Goal: Subscribe to service/newsletter

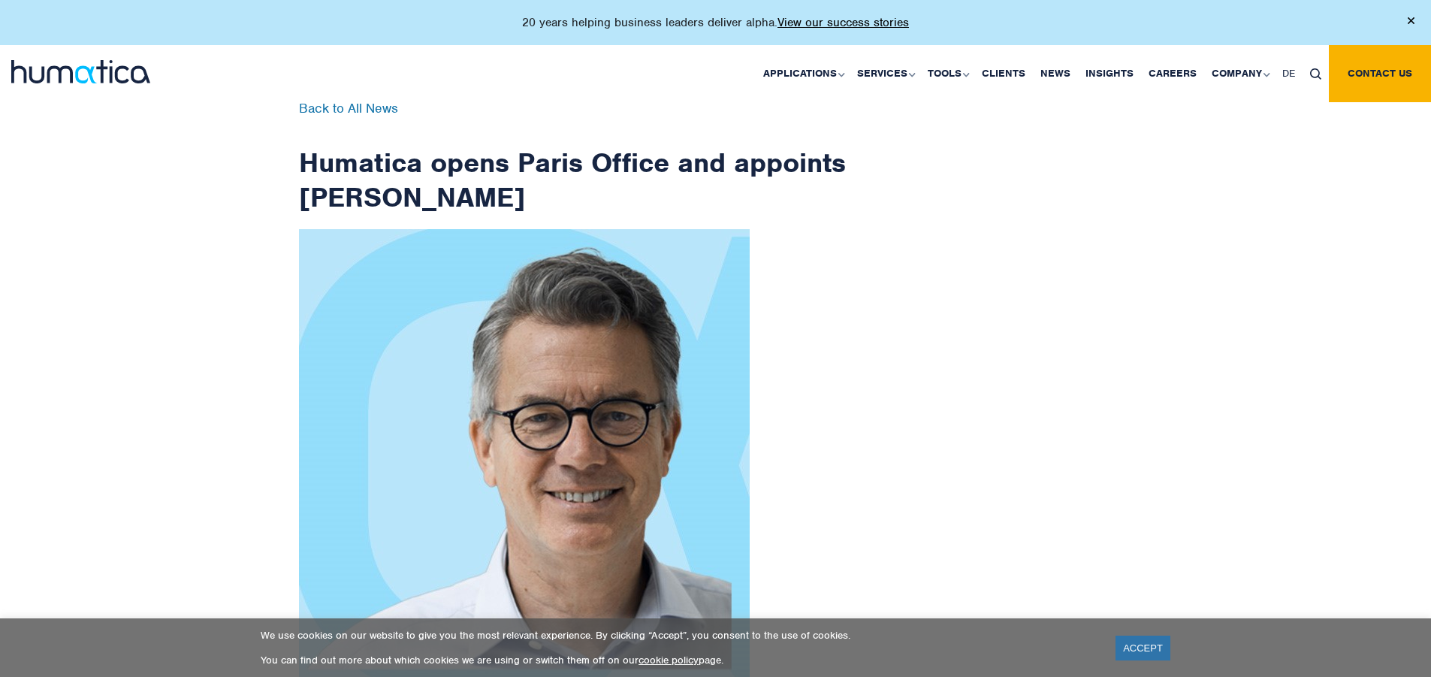
scroll to position [2396, 0]
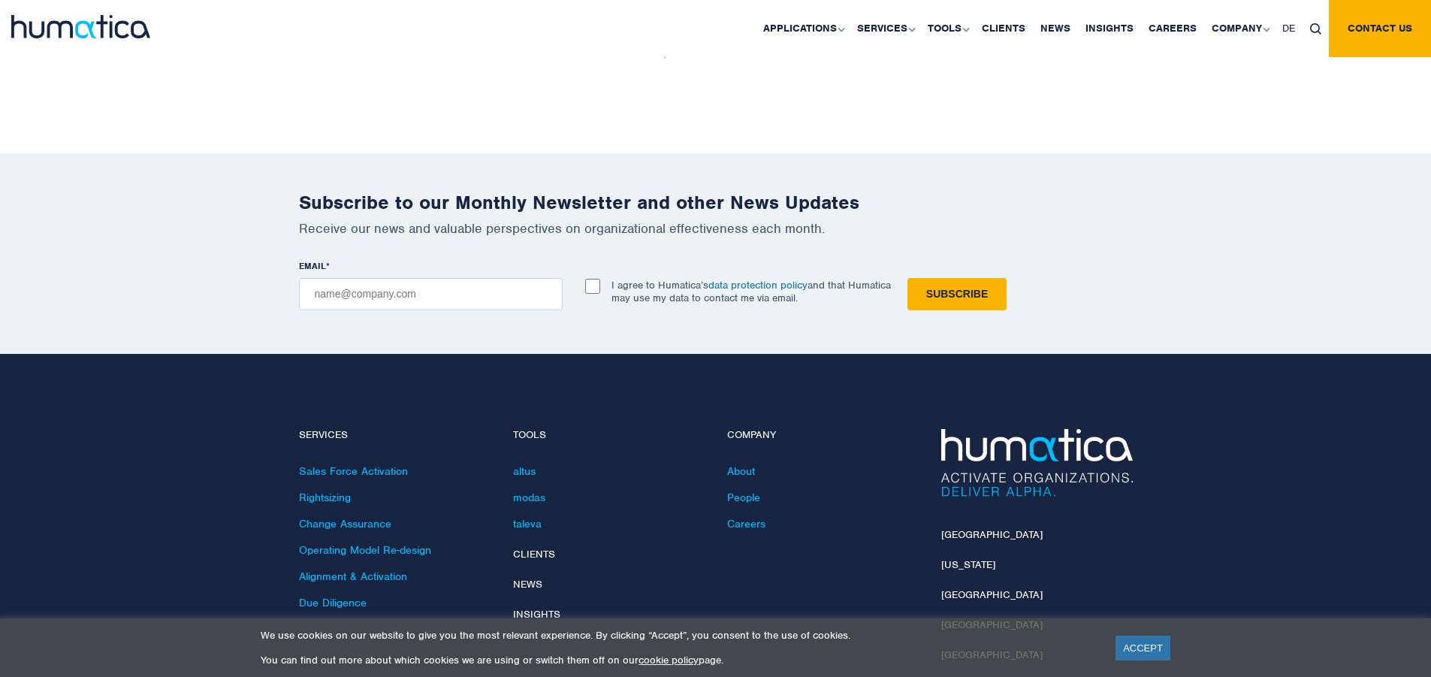
checkbox input "true"
type input "[EMAIL_ADDRESS][DOMAIN_NAME]"
click at [907, 278] on input "Subscribe" at bounding box center [956, 294] width 99 height 32
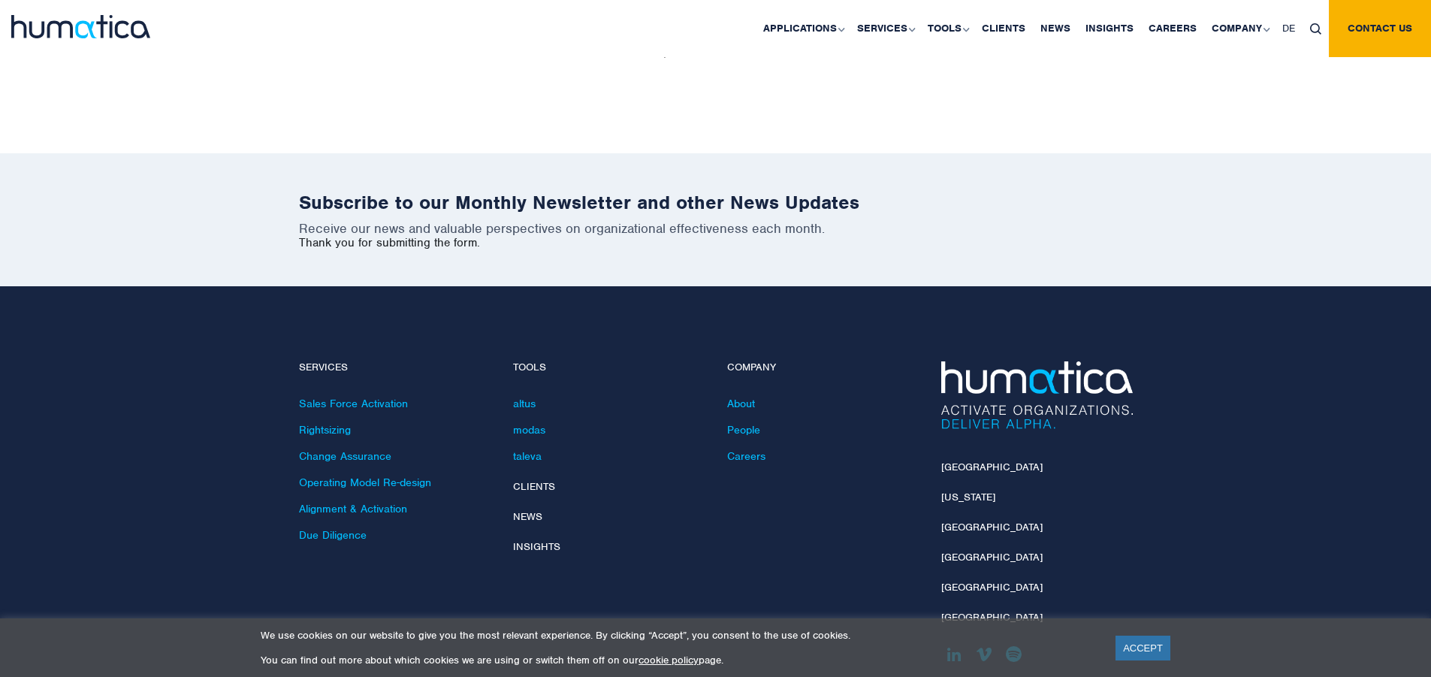
scroll to position [2328, 0]
